Goal: Information Seeking & Learning: Find specific page/section

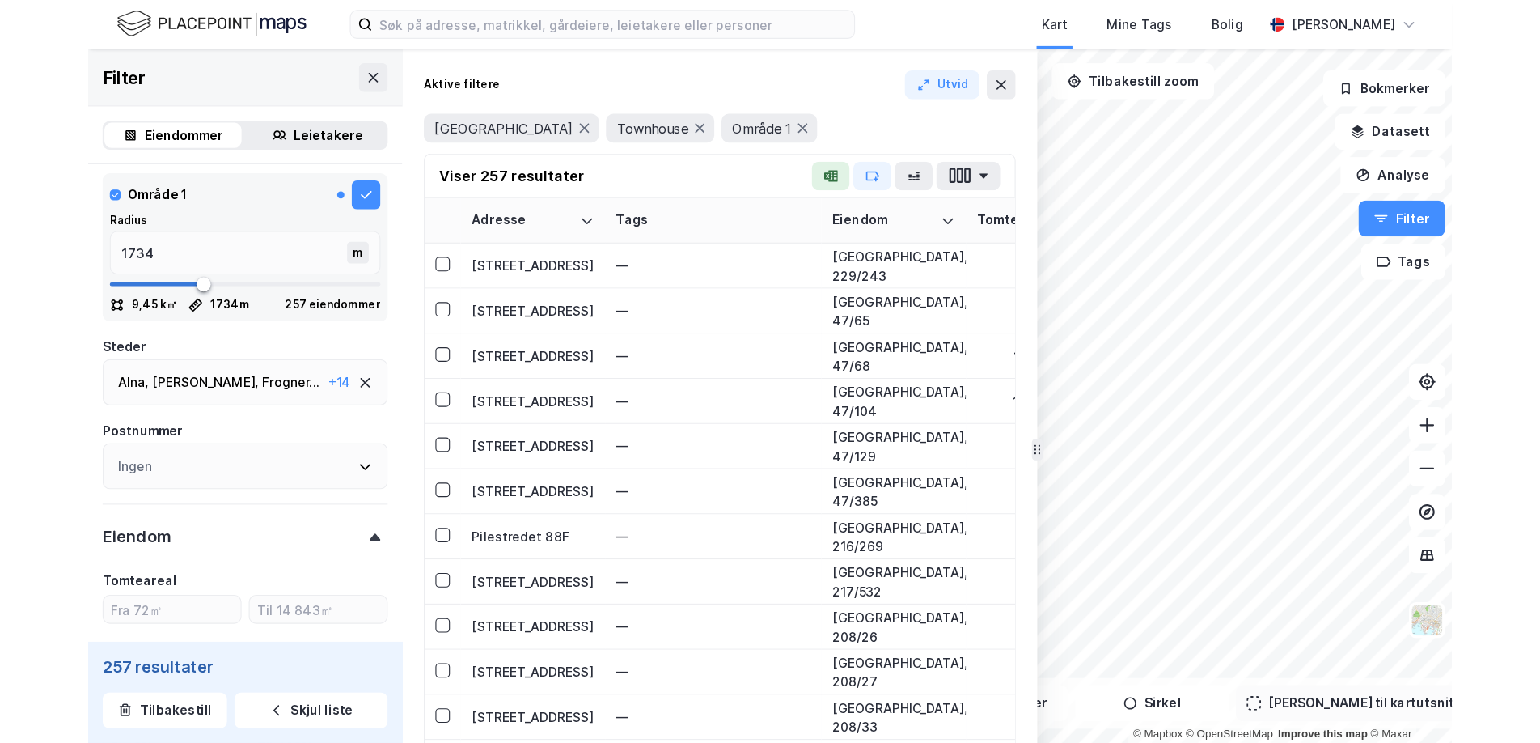
scroll to position [527, 0]
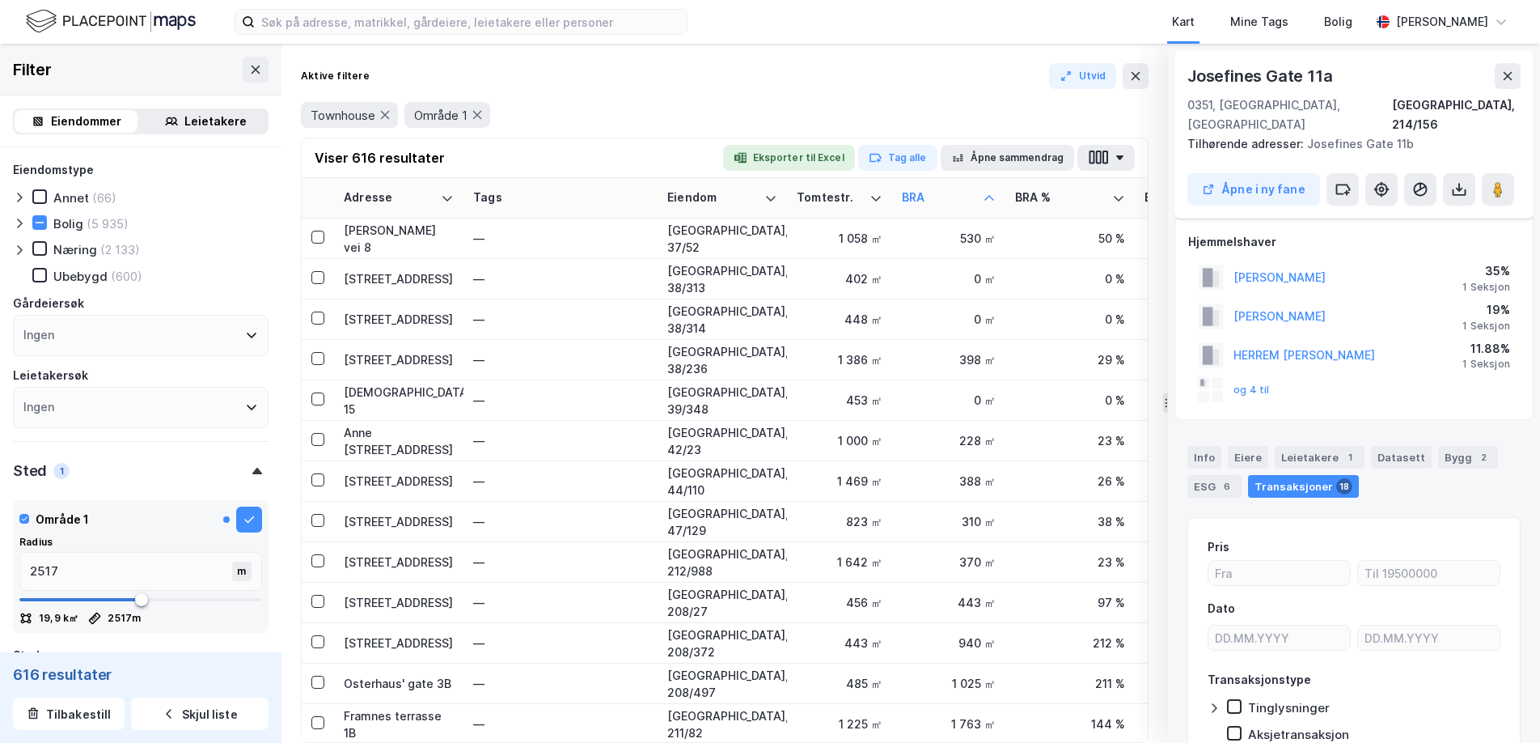
scroll to position [20, 0]
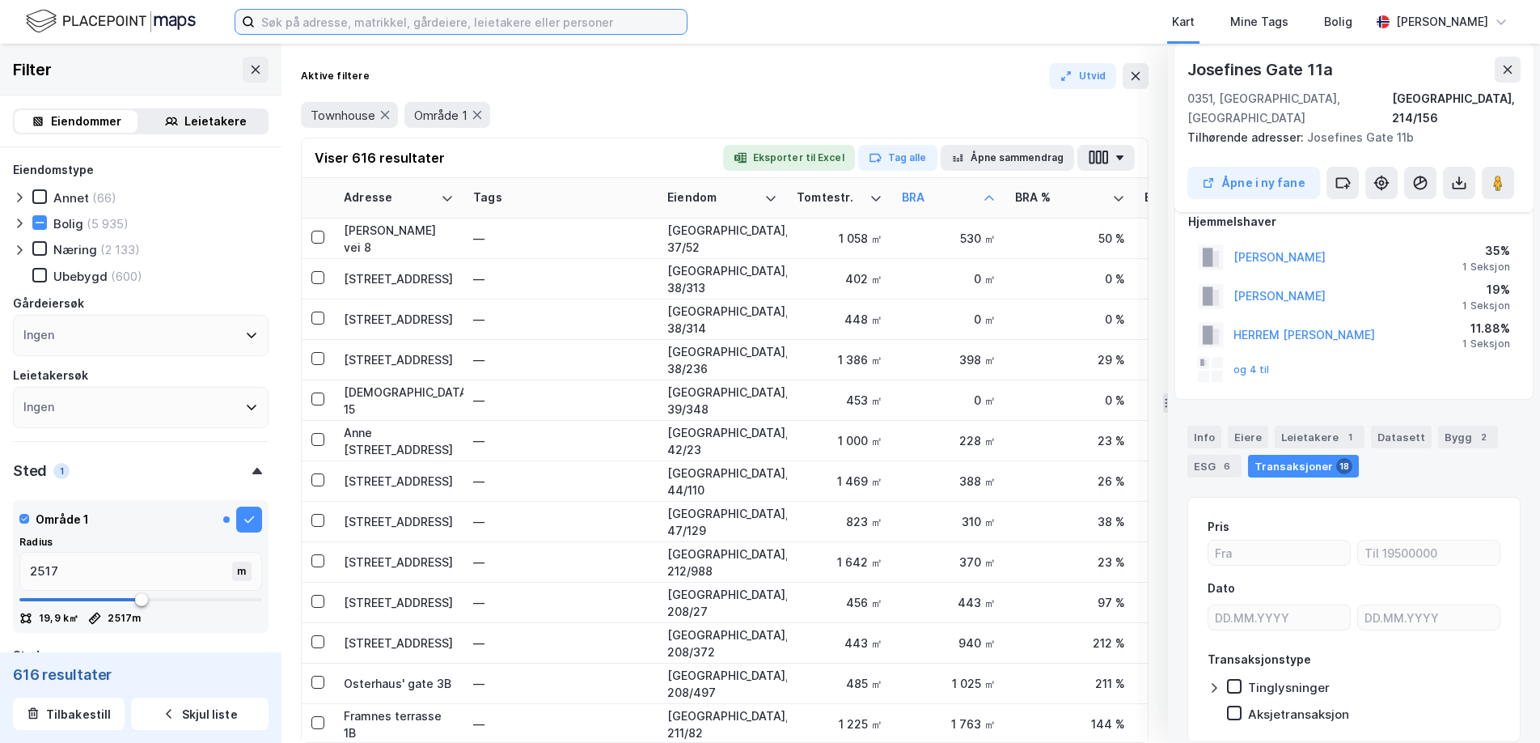
click at [328, 13] on input at bounding box center [471, 22] width 432 height 24
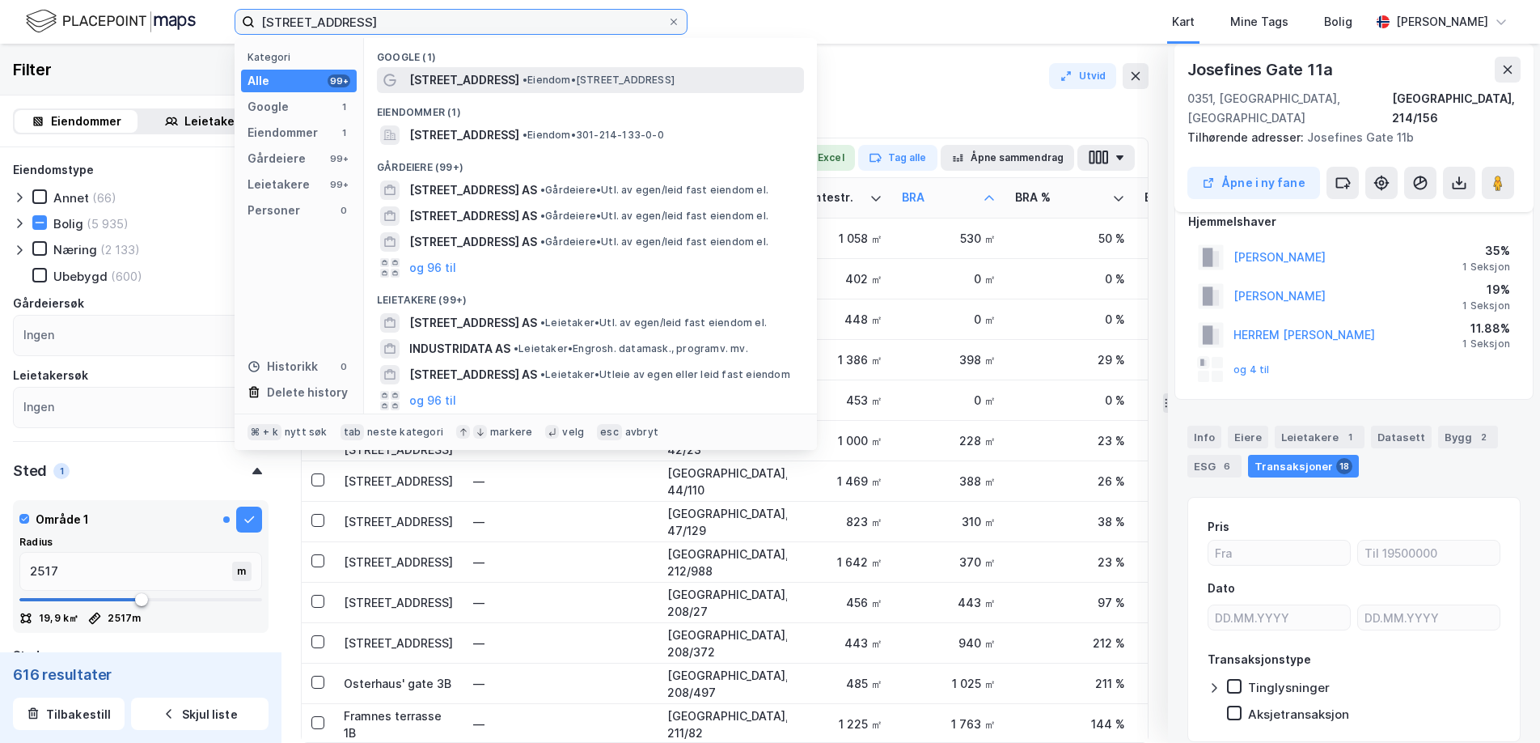
type input "[STREET_ADDRESS]"
click at [452, 87] on span "[STREET_ADDRESS]" at bounding box center [464, 79] width 110 height 19
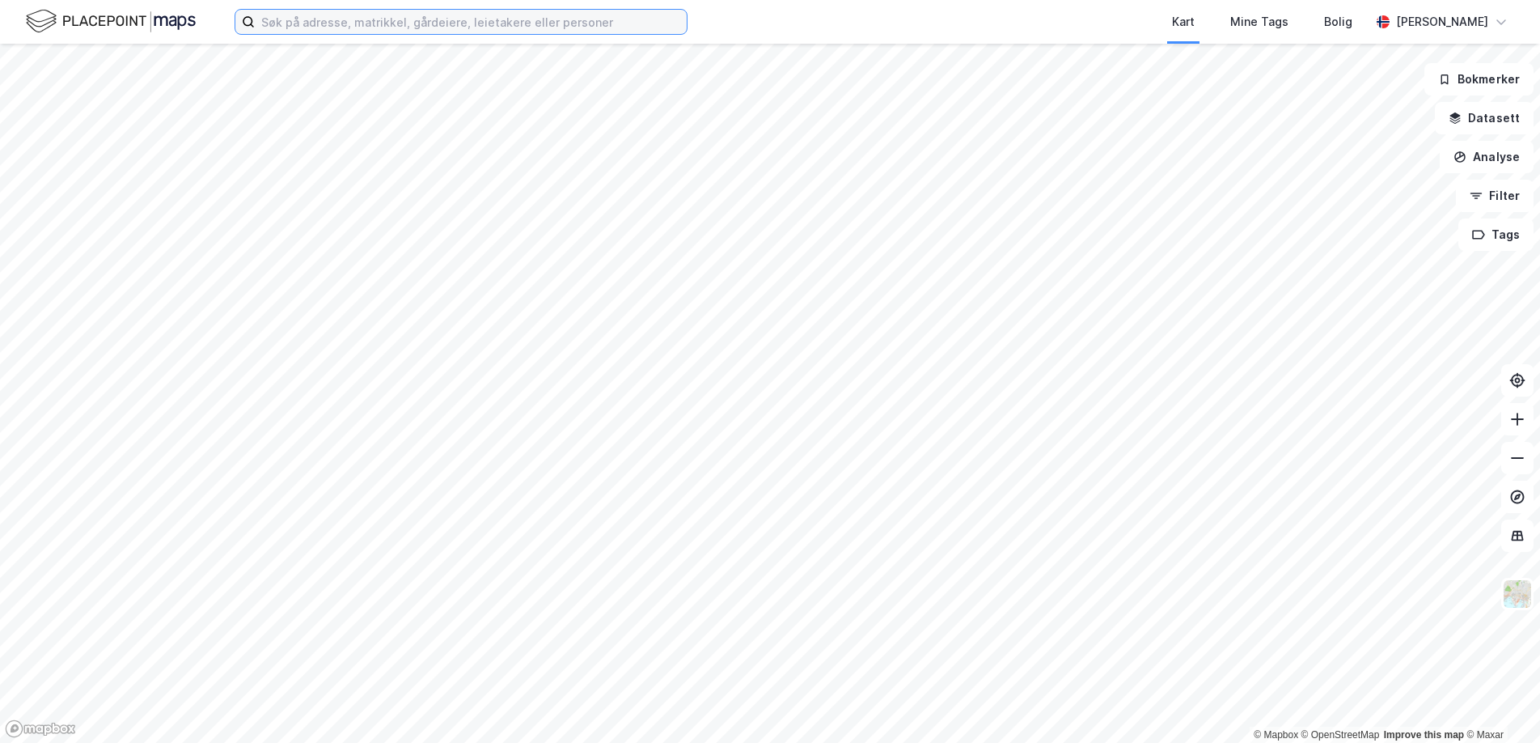
click at [542, 28] on input at bounding box center [471, 22] width 432 height 24
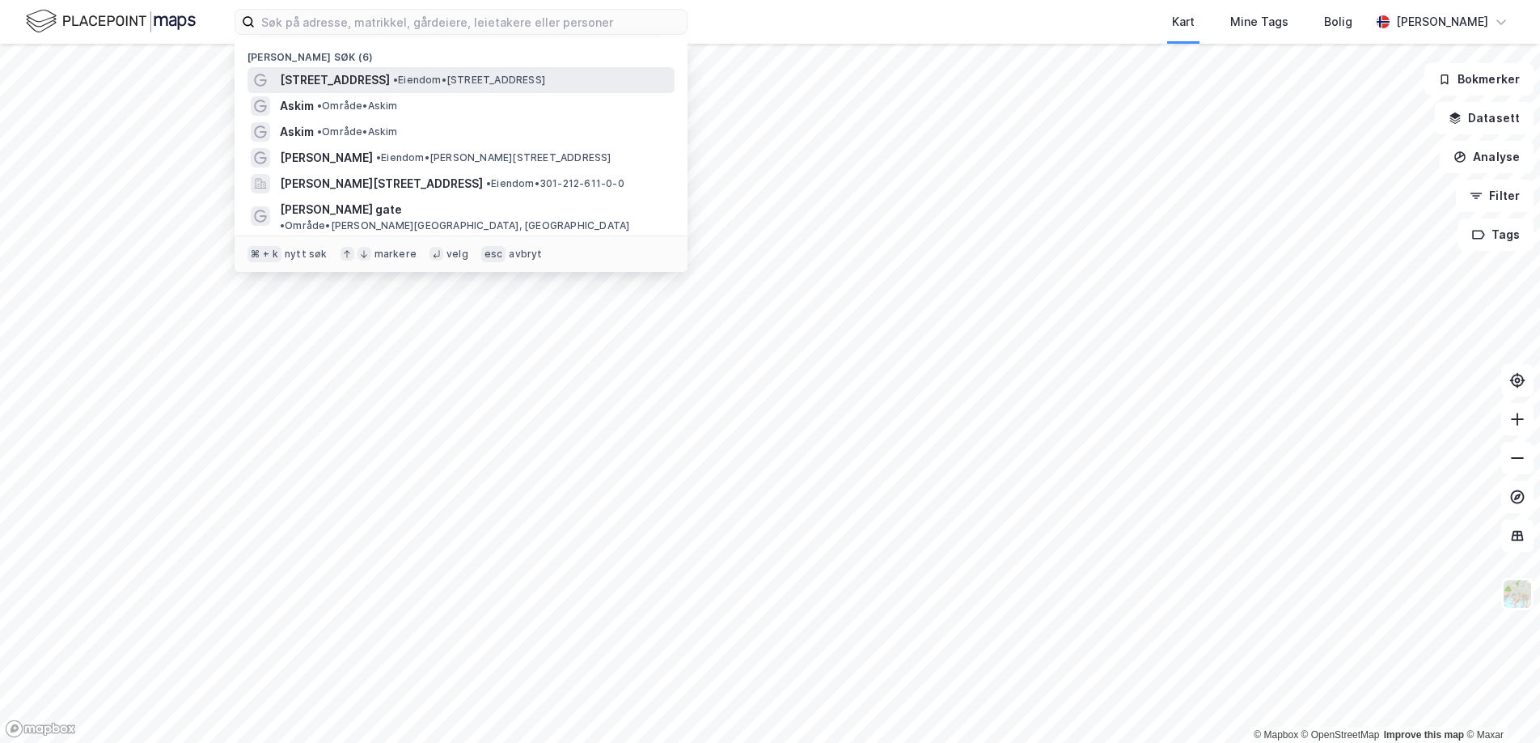
click at [460, 72] on div "Industrigata 49 • Eiendom • Industrigata 49, 0357 Oslo" at bounding box center [476, 79] width 392 height 19
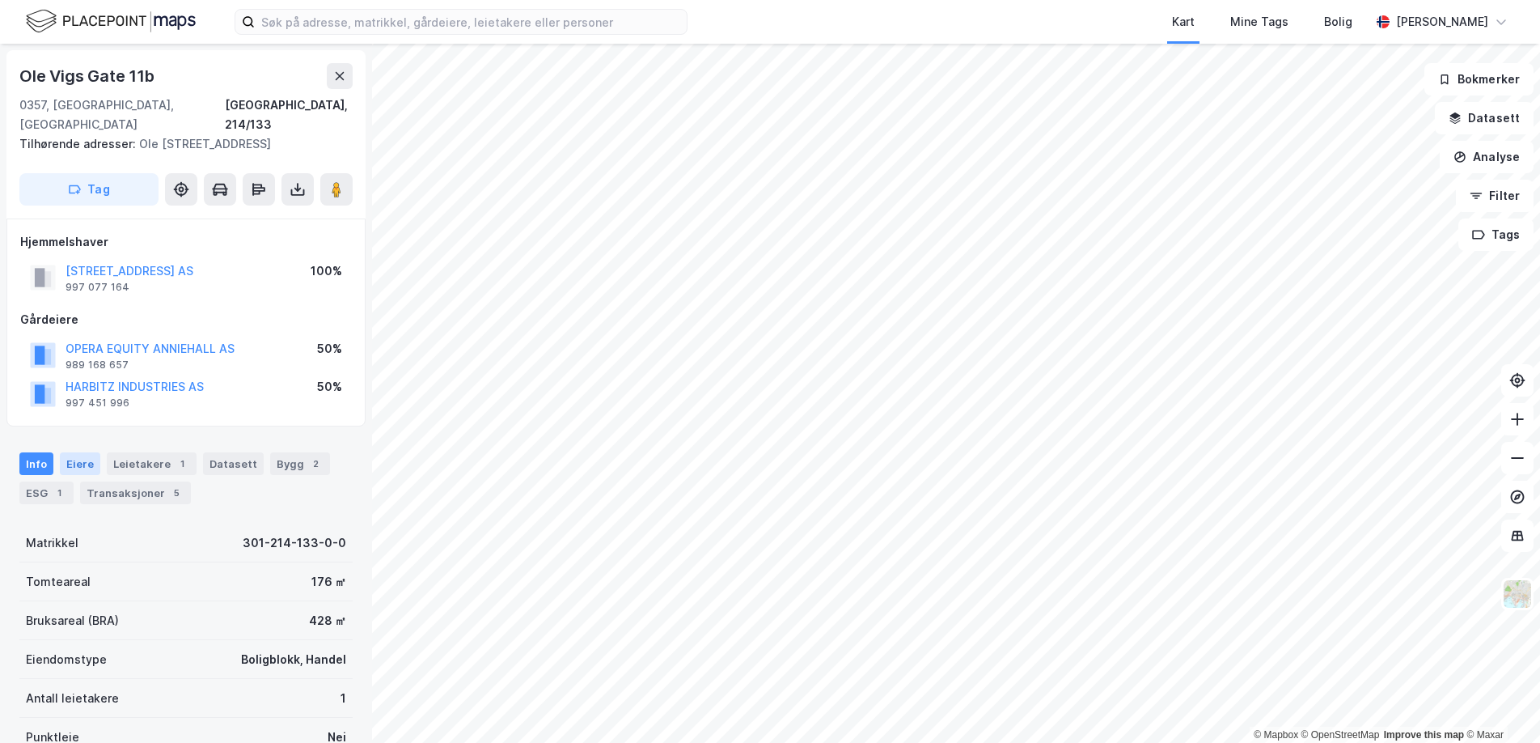
click at [67, 452] on div "Eiere" at bounding box center [80, 463] width 40 height 23
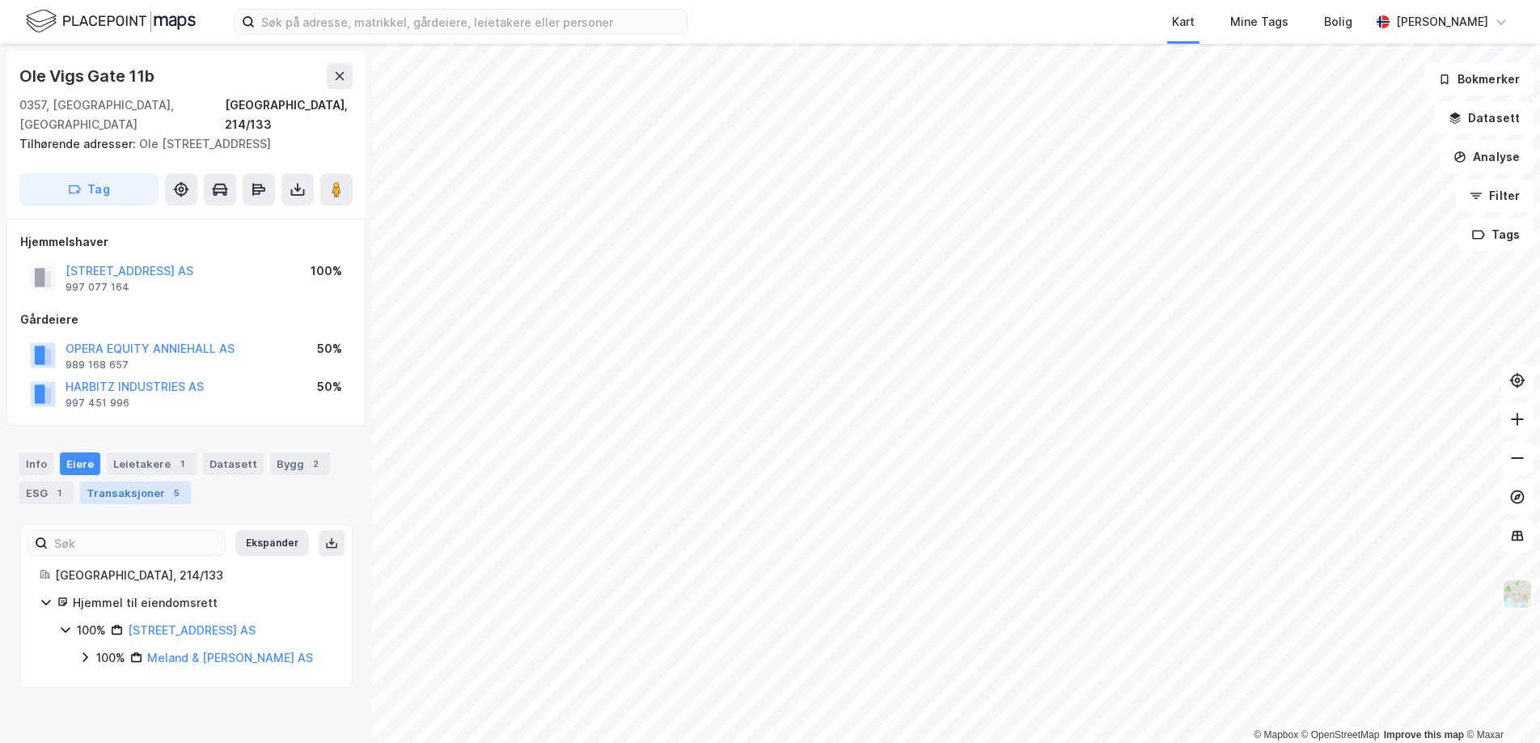
click at [119, 481] on div "Transaksjoner 5" at bounding box center [135, 492] width 111 height 23
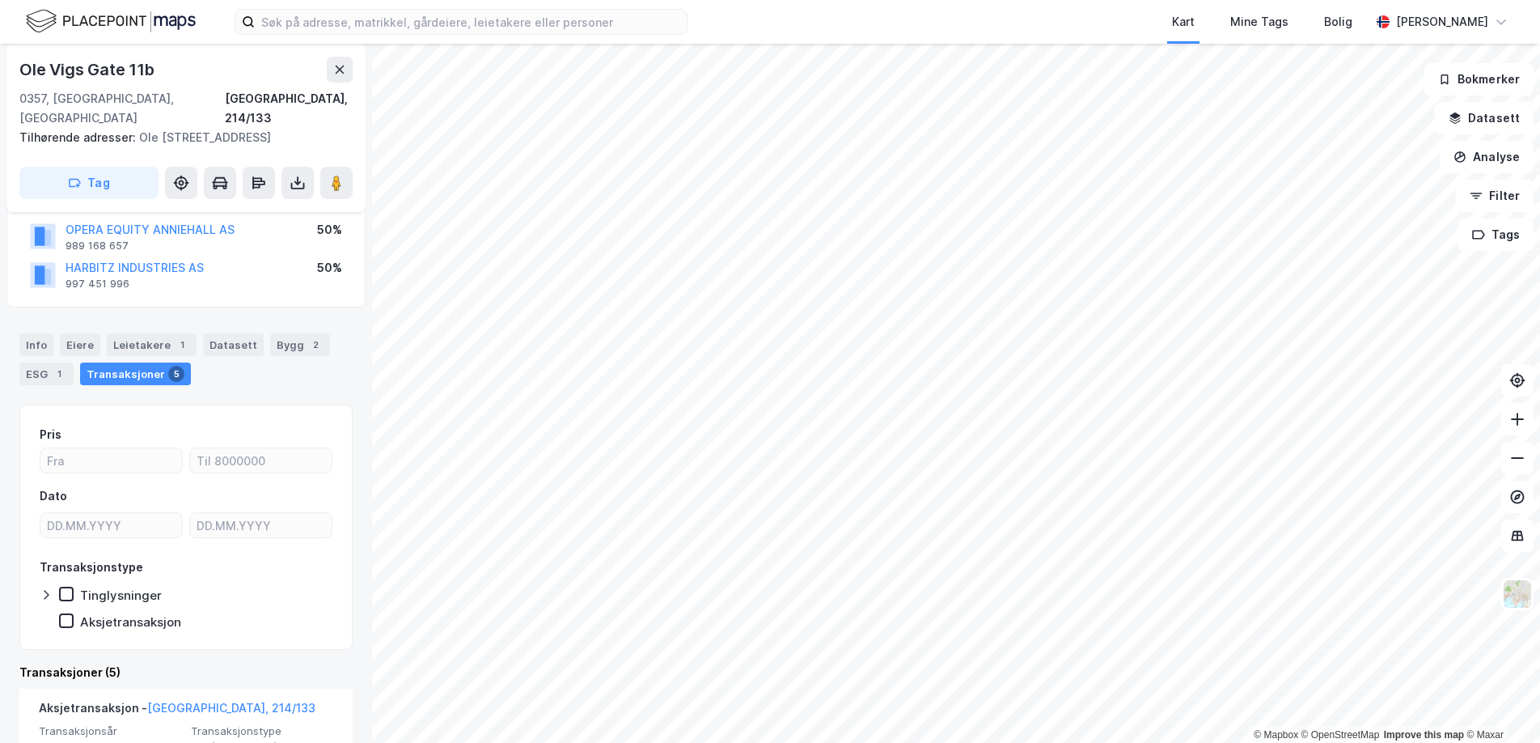
scroll to position [121, 0]
click at [28, 361] on div "ESG 1" at bounding box center [46, 372] width 54 height 23
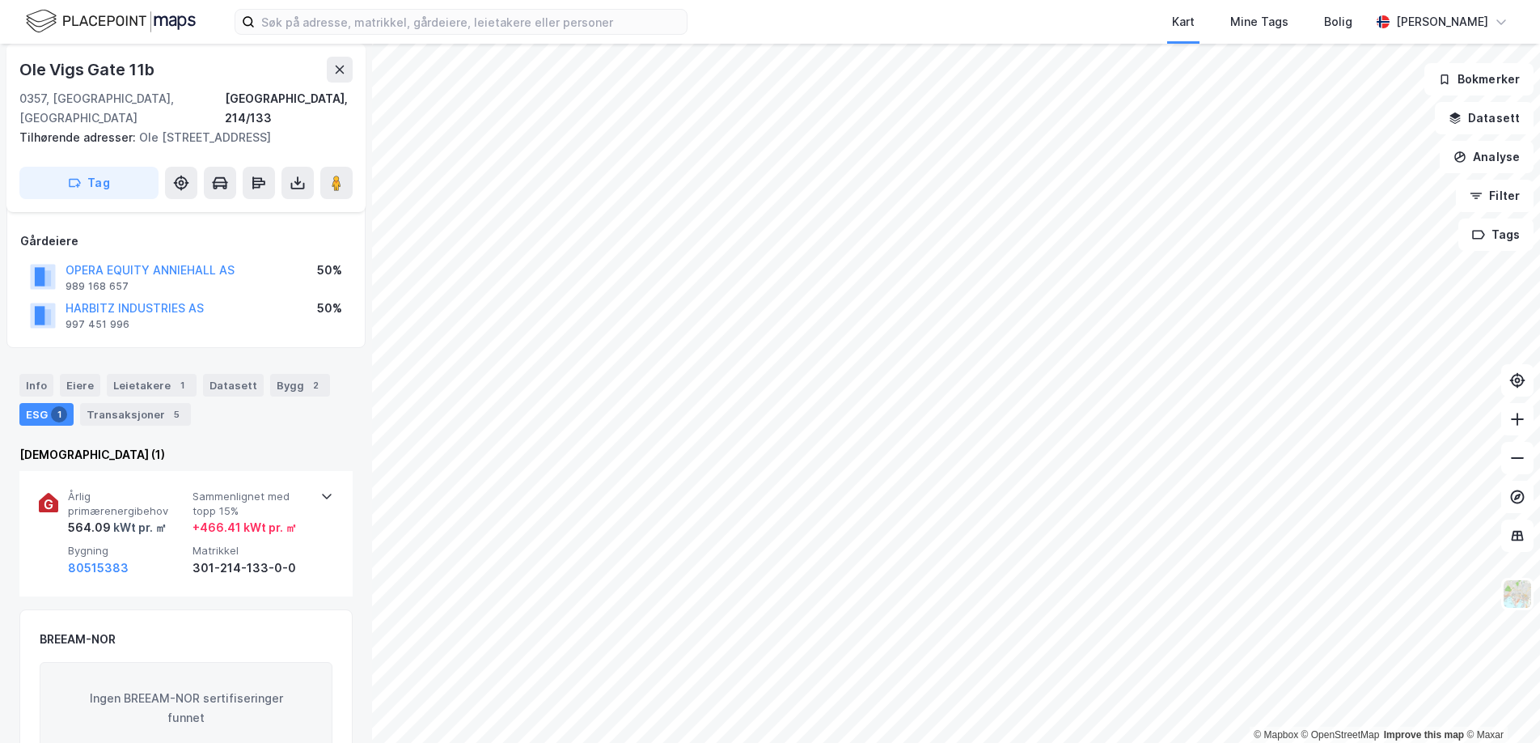
scroll to position [79, 0]
click at [273, 373] on div "Bygg 2" at bounding box center [300, 384] width 60 height 23
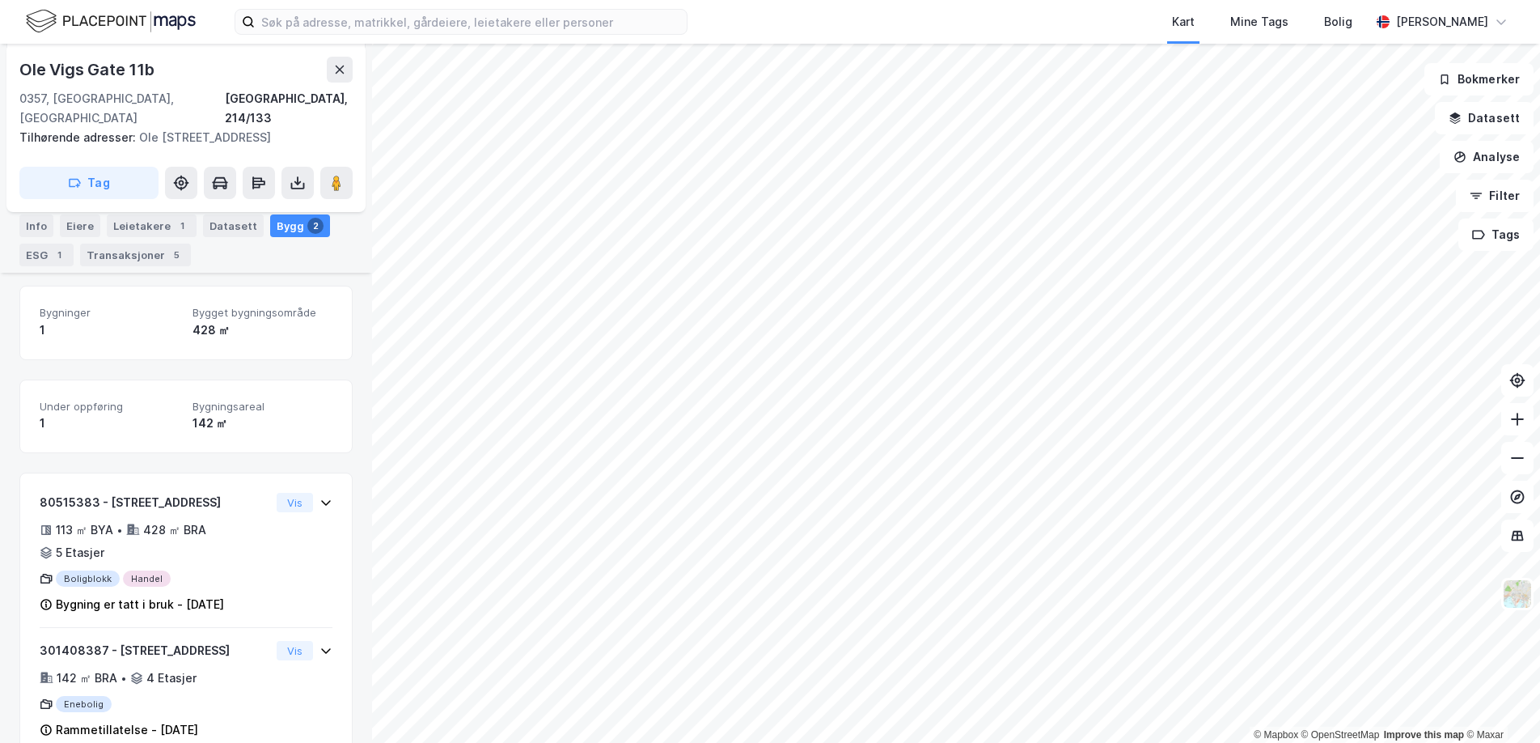
scroll to position [255, 0]
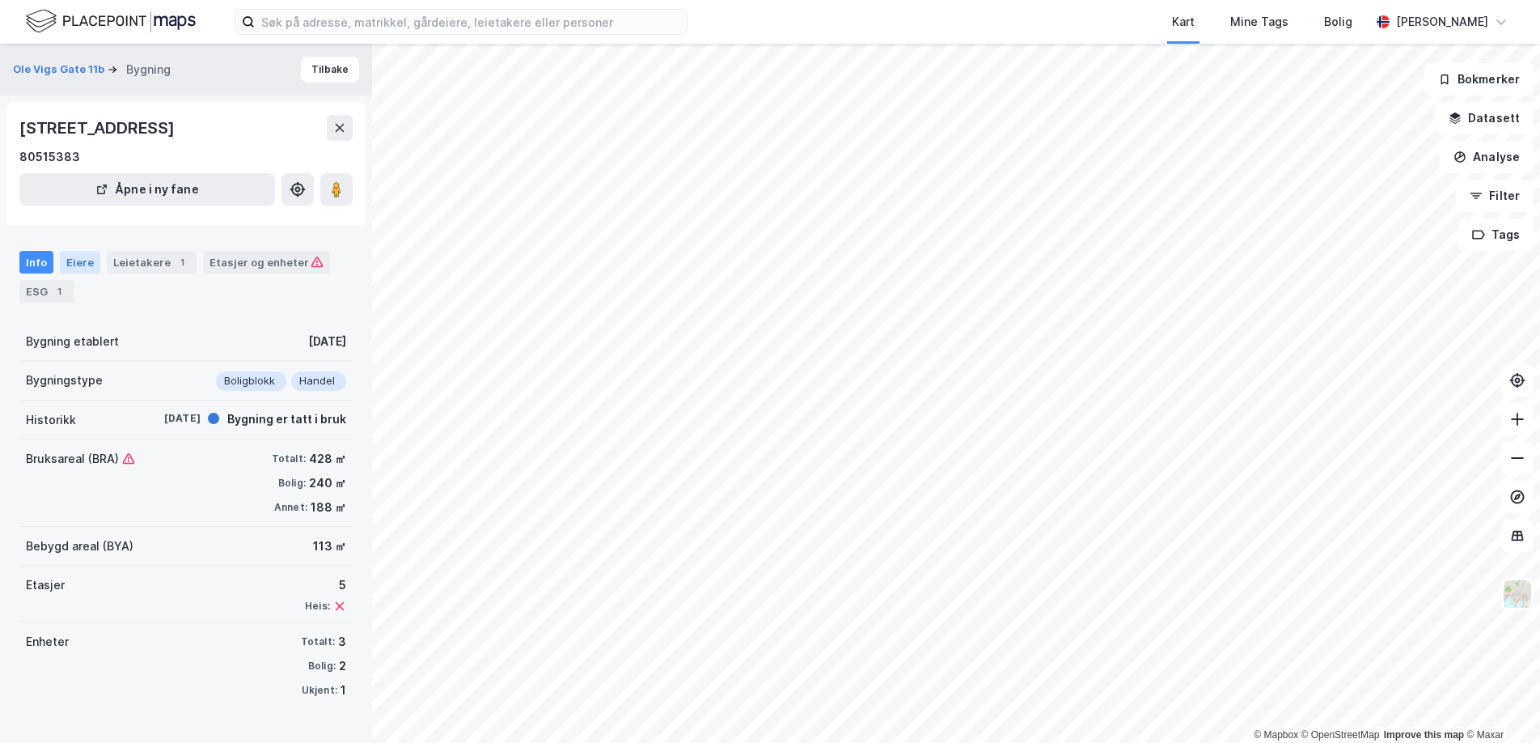
click at [78, 268] on div "Eiere" at bounding box center [80, 262] width 40 height 23
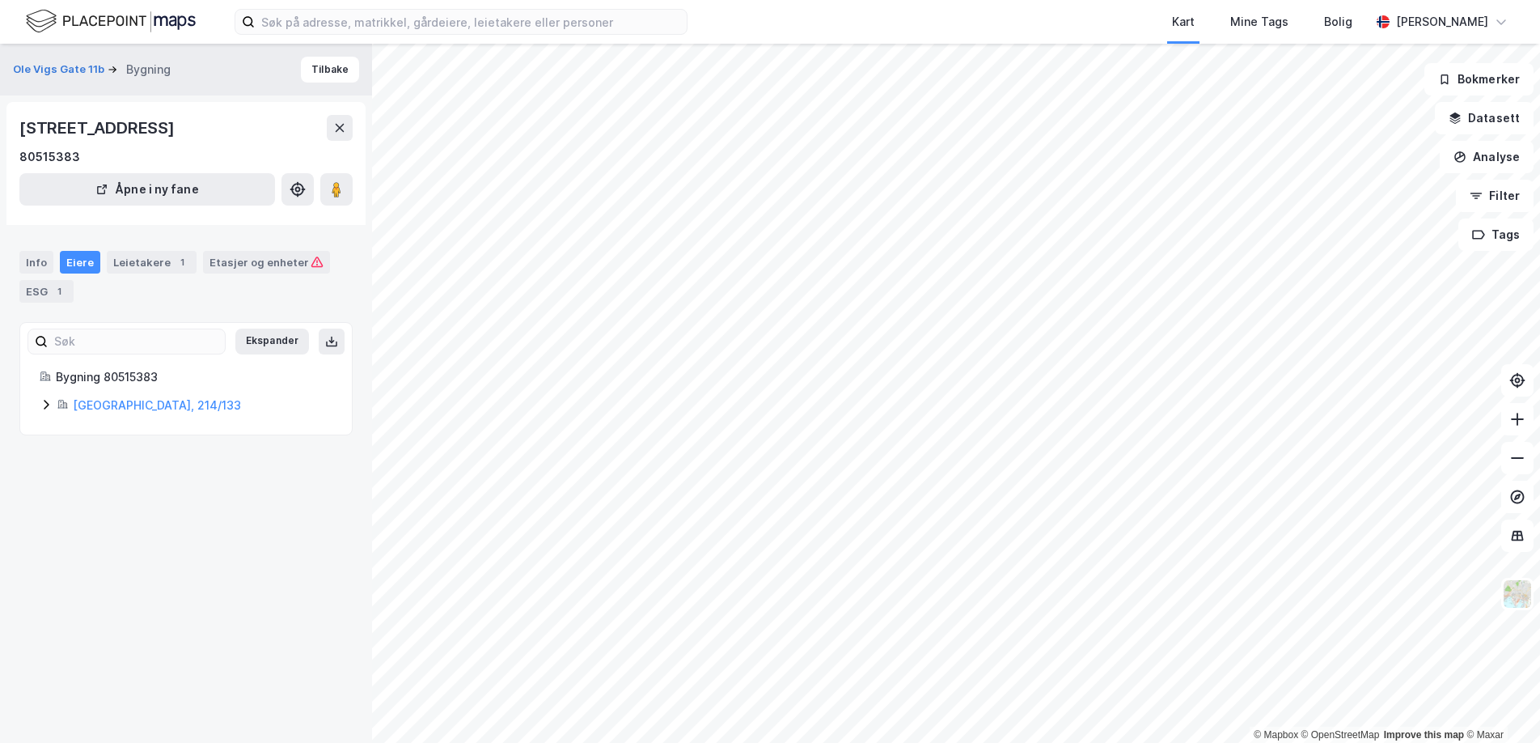
click at [36, 406] on div "Bygning 80515383 Oslo, 214/133" at bounding box center [186, 391] width 332 height 48
click at [43, 404] on icon at bounding box center [46, 404] width 13 height 13
click at [108, 488] on icon at bounding box center [104, 487] width 13 height 13
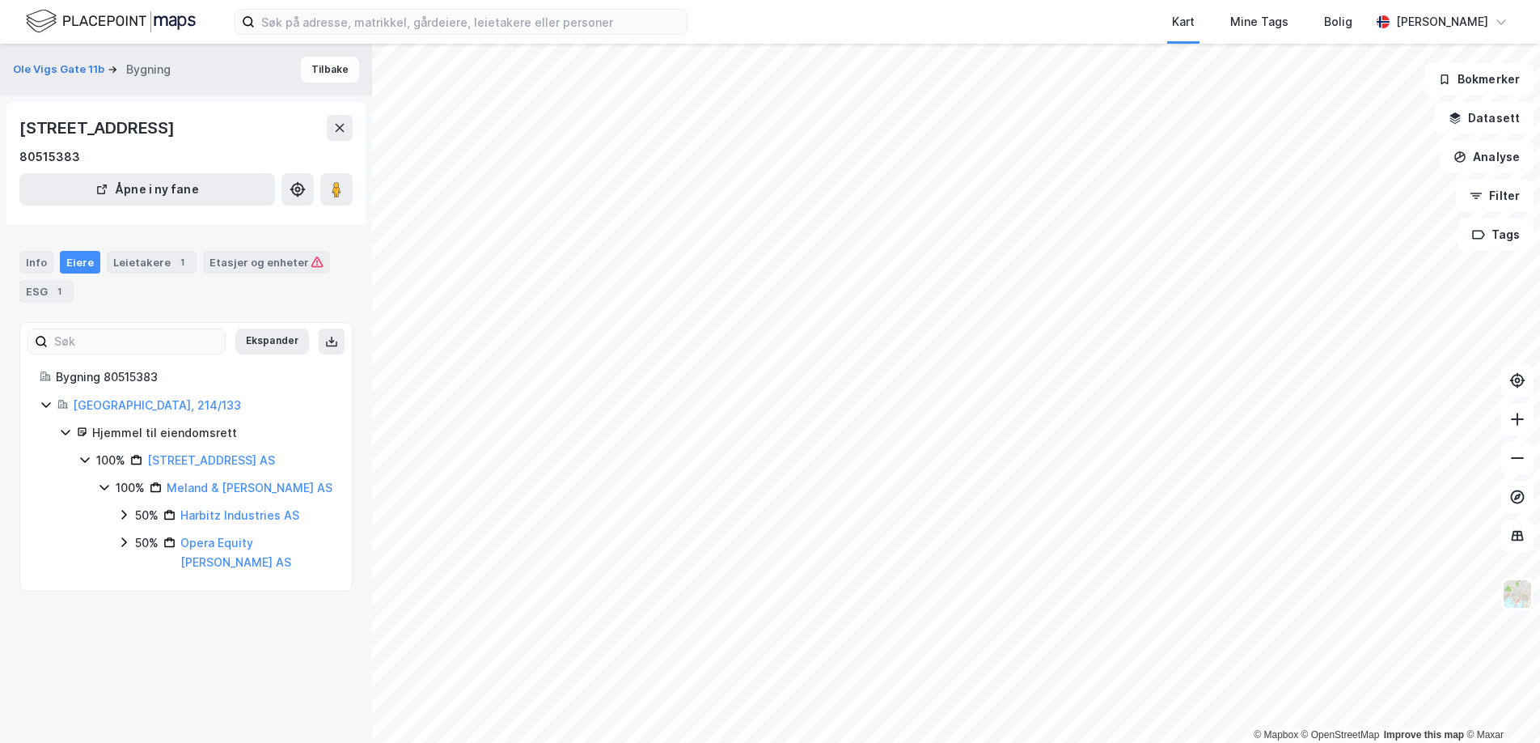
click at [121, 513] on icon at bounding box center [123, 514] width 13 height 13
click at [124, 576] on icon at bounding box center [123, 569] width 13 height 13
click at [104, 486] on icon at bounding box center [104, 487] width 13 height 13
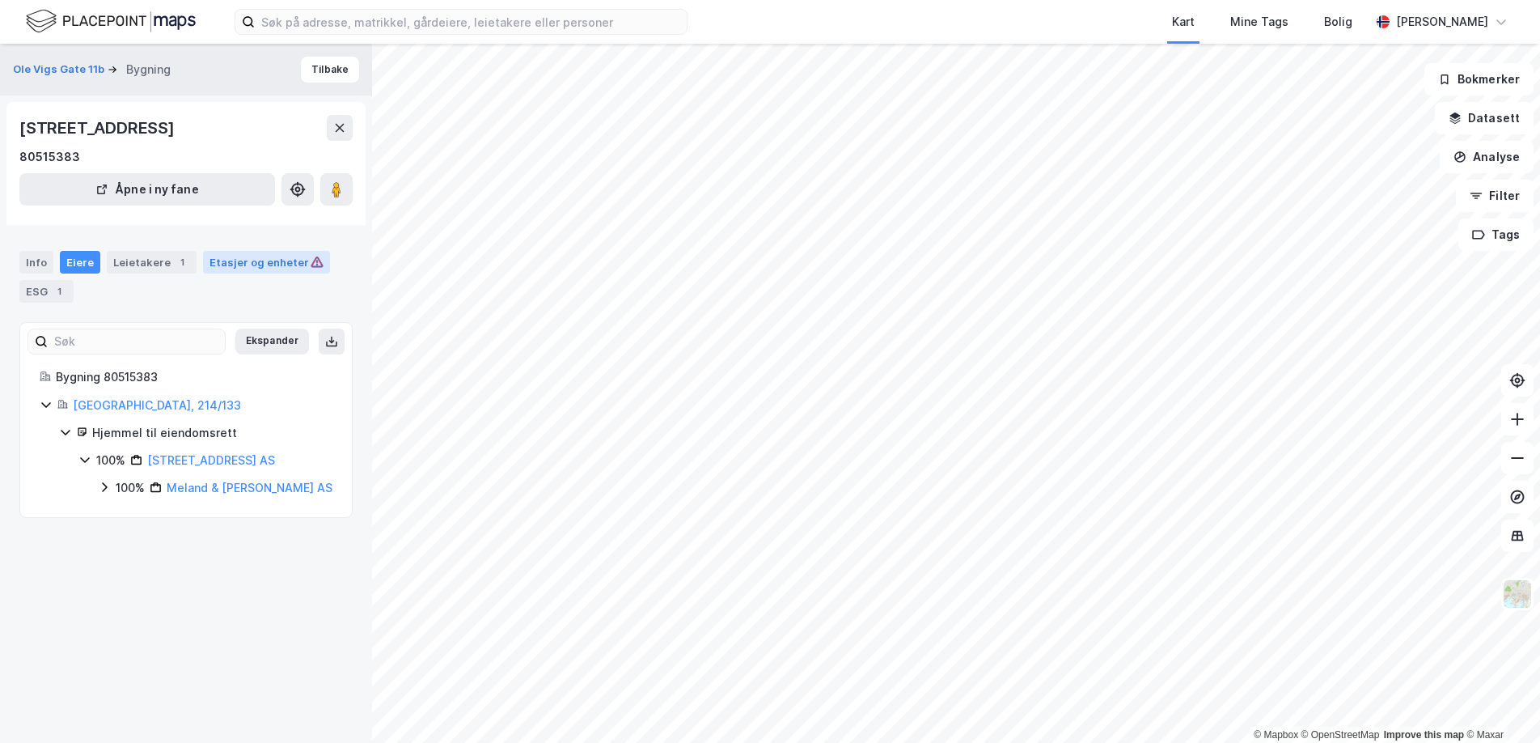
click at [234, 269] on div "Etasjer og enheter" at bounding box center [267, 262] width 114 height 15
